Goal: Transaction & Acquisition: Purchase product/service

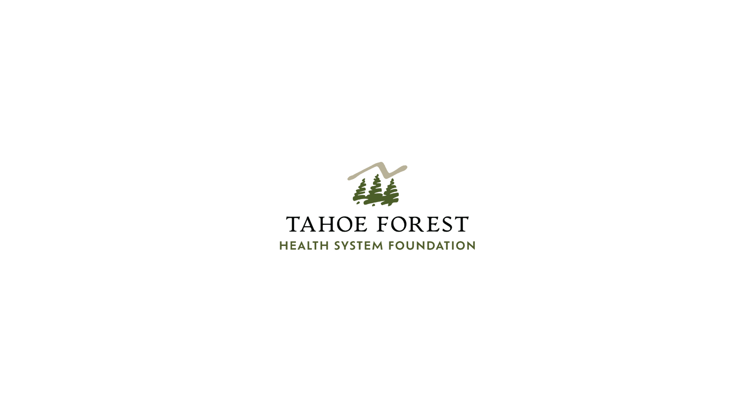
click at [471, 97] on img at bounding box center [377, 206] width 205 height 412
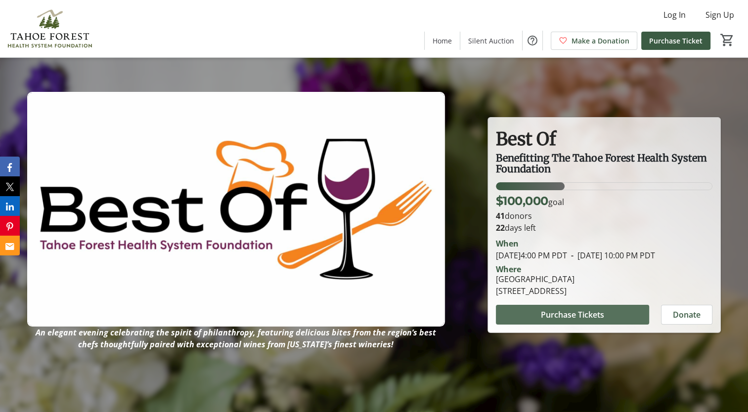
click at [569, 315] on span "Purchase Tickets" at bounding box center [572, 315] width 63 height 12
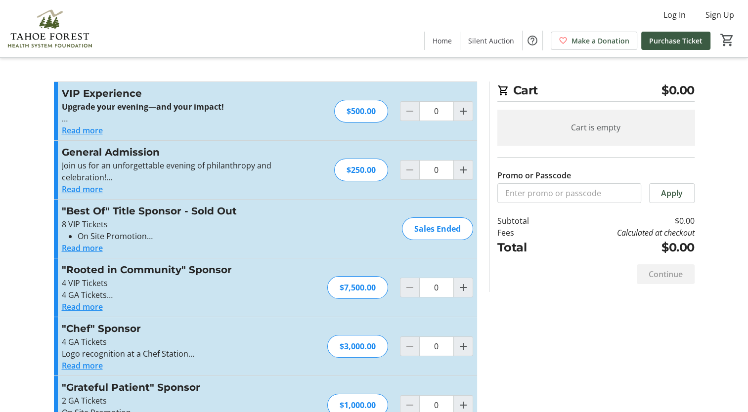
click at [569, 315] on div "Promo or Passcode Apply VIP Experience Upgrade your evening—and your impact! Jo…" at bounding box center [374, 264] width 653 height 365
click at [93, 188] on button "Read more" at bounding box center [82, 189] width 41 height 12
